Goal: Information Seeking & Learning: Learn about a topic

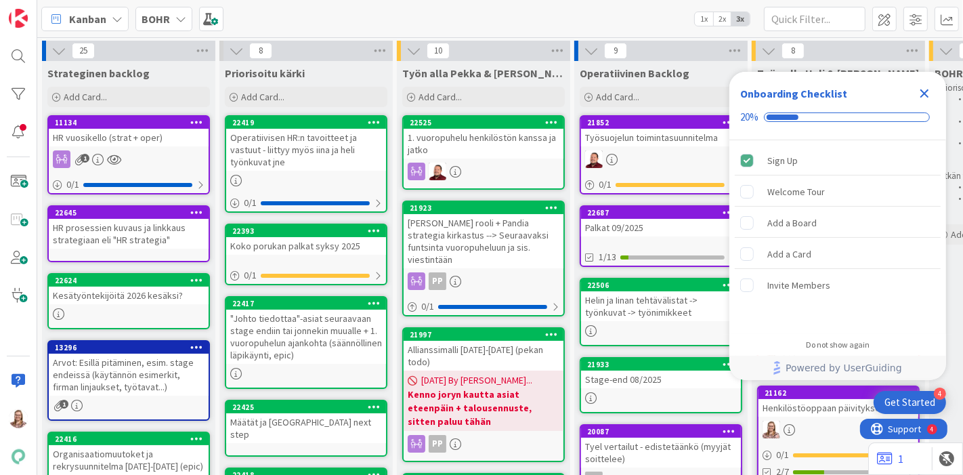
click at [921, 95] on icon "Close Checklist" at bounding box center [924, 93] width 9 height 9
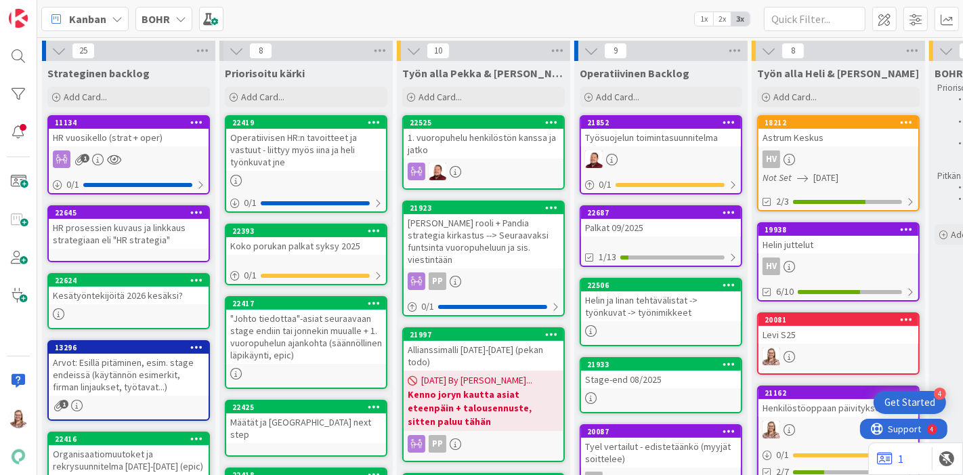
click at [628, 299] on div "Helin ja Iinan tehtävälistat -> työnkuvat -> työnimikkeet" at bounding box center [661, 306] width 160 height 30
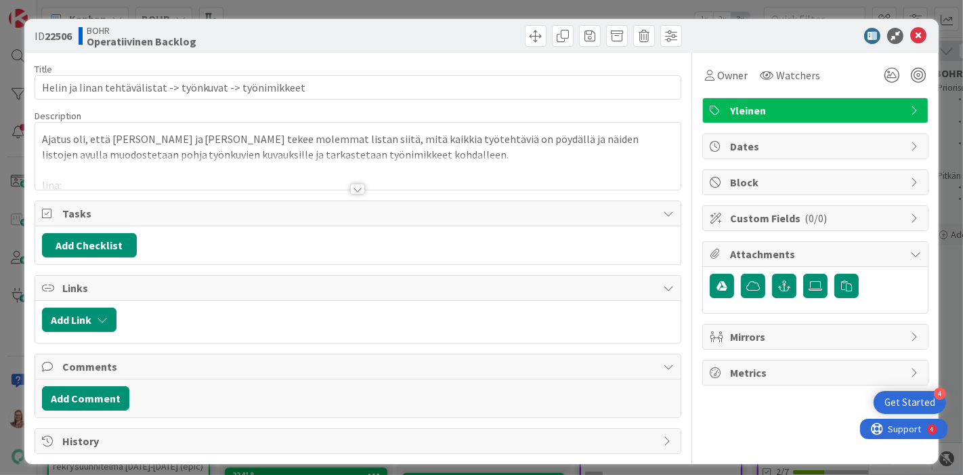
click at [350, 190] on div at bounding box center [357, 188] width 15 height 11
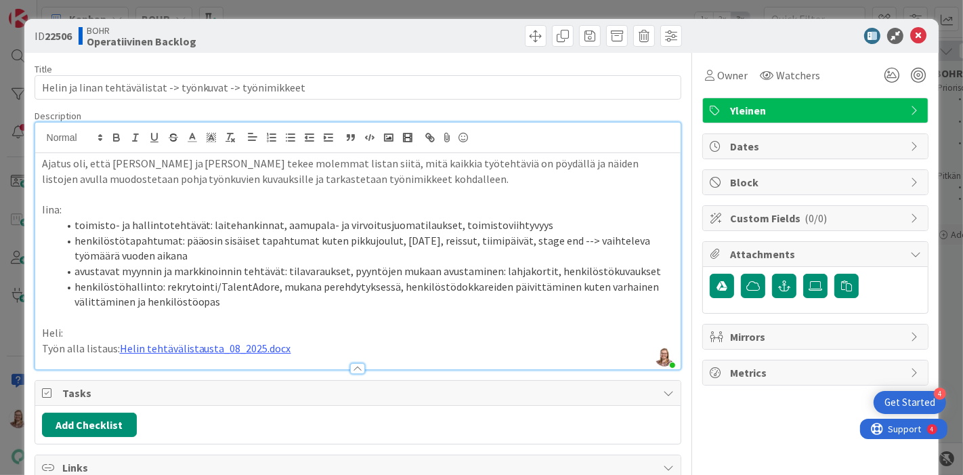
click at [259, 292] on li "henkilöstöhallinto: rekrytointi/TalentAdore, mukana perehdytyksessä, henkilöstö…" at bounding box center [366, 294] width 616 height 30
click at [256, 299] on li "henkilöstöhallinto: rekrytointi/TalentAdore, mukana perehdytyksessä, henkilöstö…" at bounding box center [366, 294] width 616 height 30
